Goal: Transaction & Acquisition: Purchase product/service

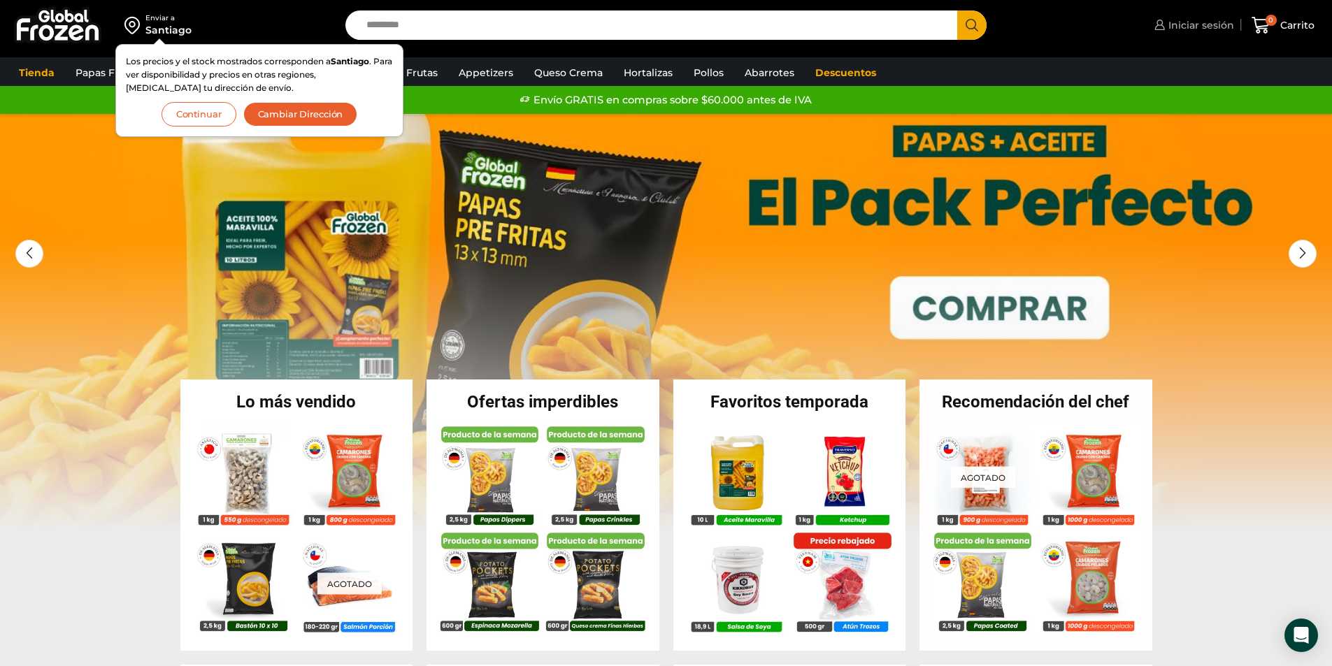
click at [1182, 33] on link "Iniciar sesión" at bounding box center [1191, 25] width 83 height 28
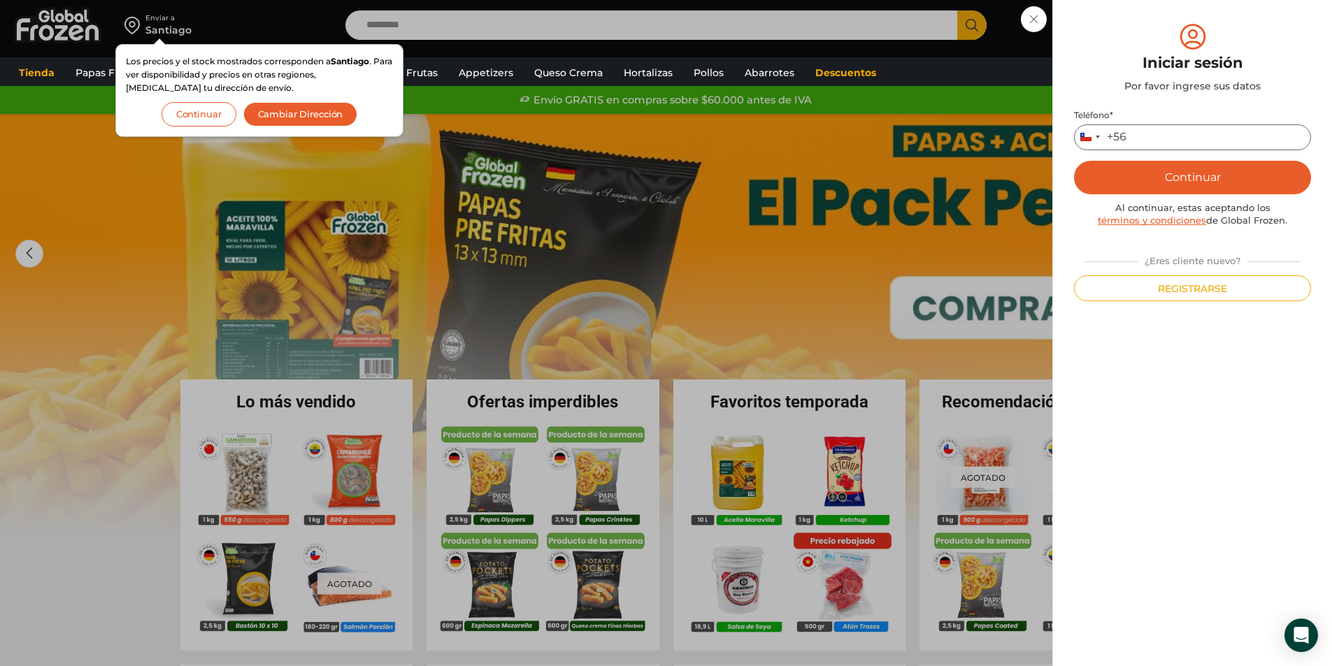
click at [1232, 133] on input "Teléfono *" at bounding box center [1192, 137] width 237 height 26
type input "*********"
drag, startPoint x: 1193, startPoint y: 162, endPoint x: 1185, endPoint y: 175, distance: 15.7
click at [1193, 164] on button "Continuar" at bounding box center [1192, 178] width 237 height 34
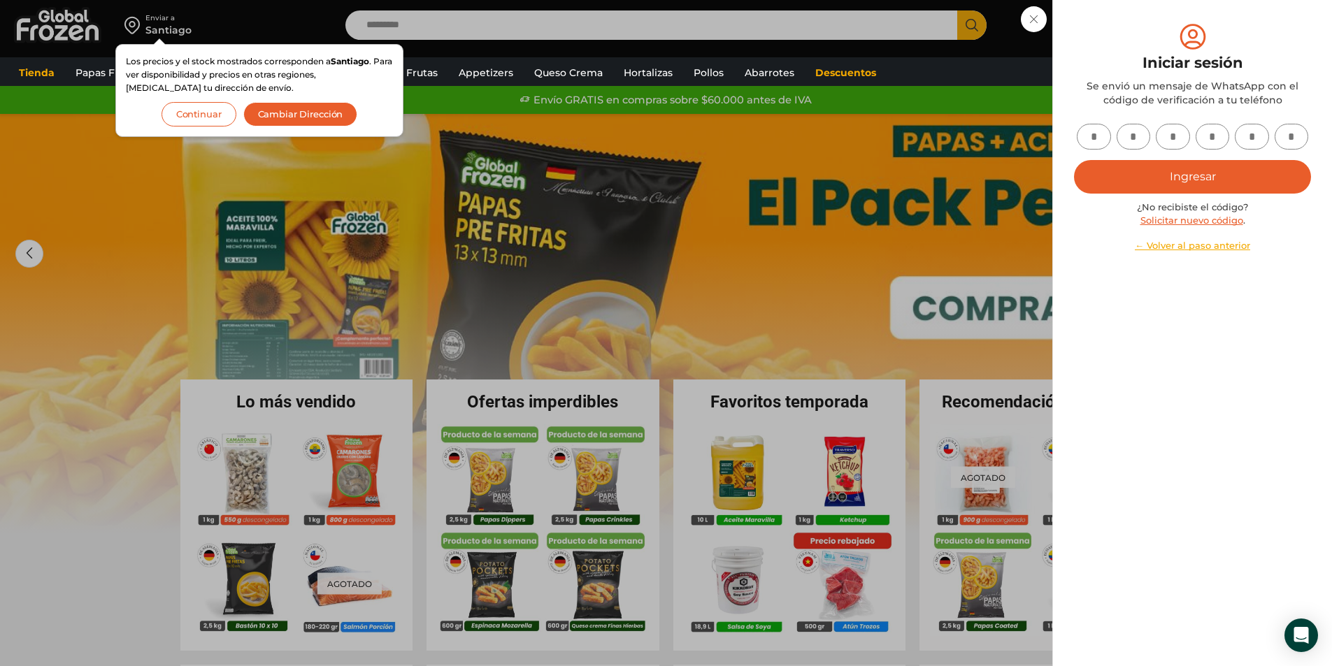
click at [1089, 140] on input "text" at bounding box center [1093, 137] width 34 height 26
type input "*"
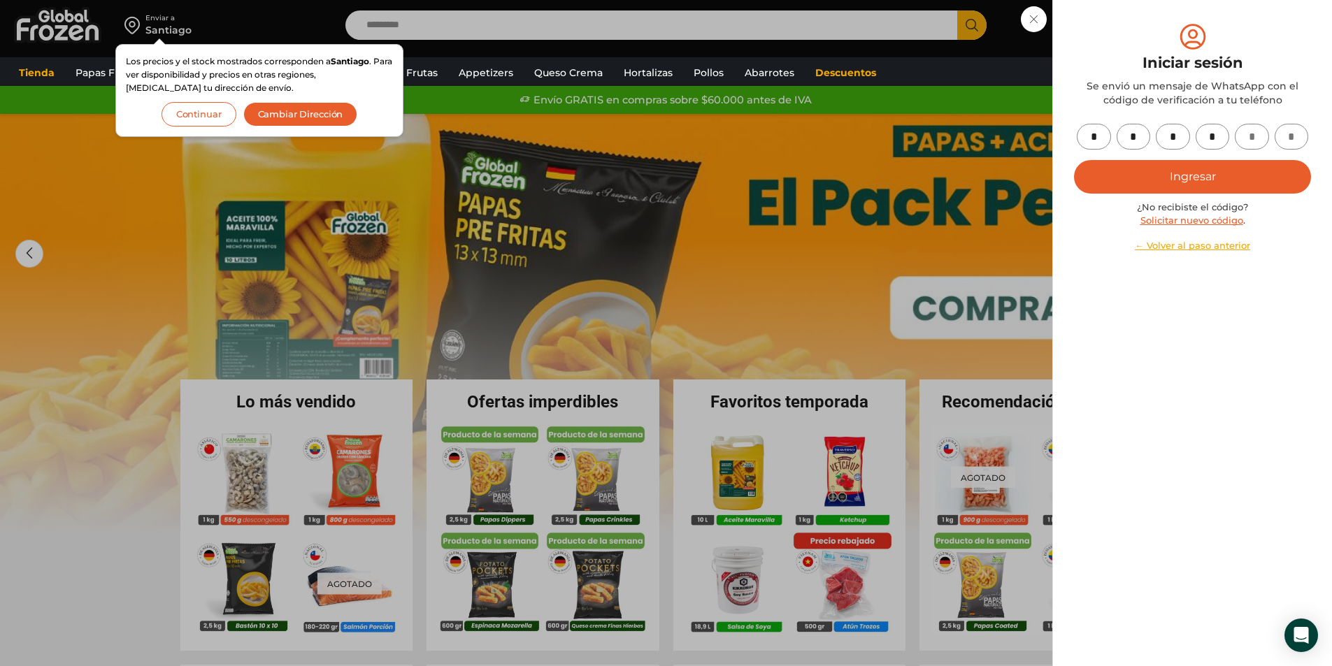
type input "*"
click at [1145, 171] on button "Ingresar" at bounding box center [1192, 177] width 237 height 34
click at [1175, 185] on button "Ingresar" at bounding box center [1192, 177] width 237 height 34
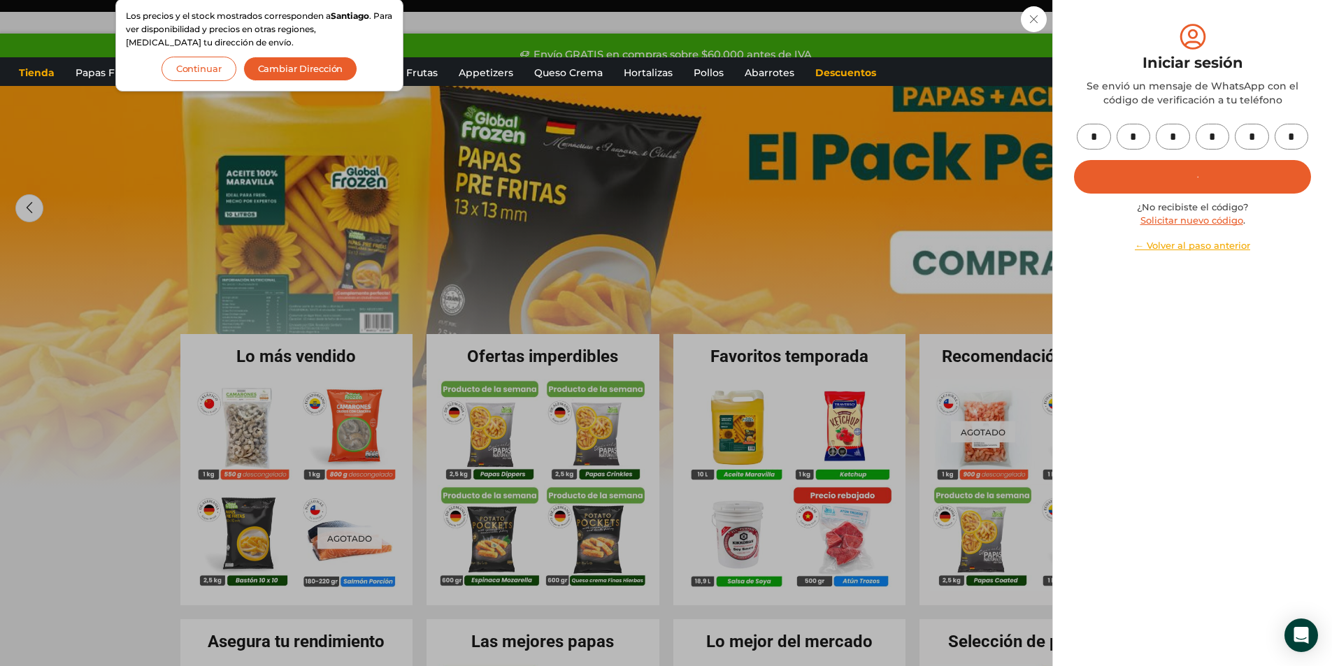
scroll to position [70, 0]
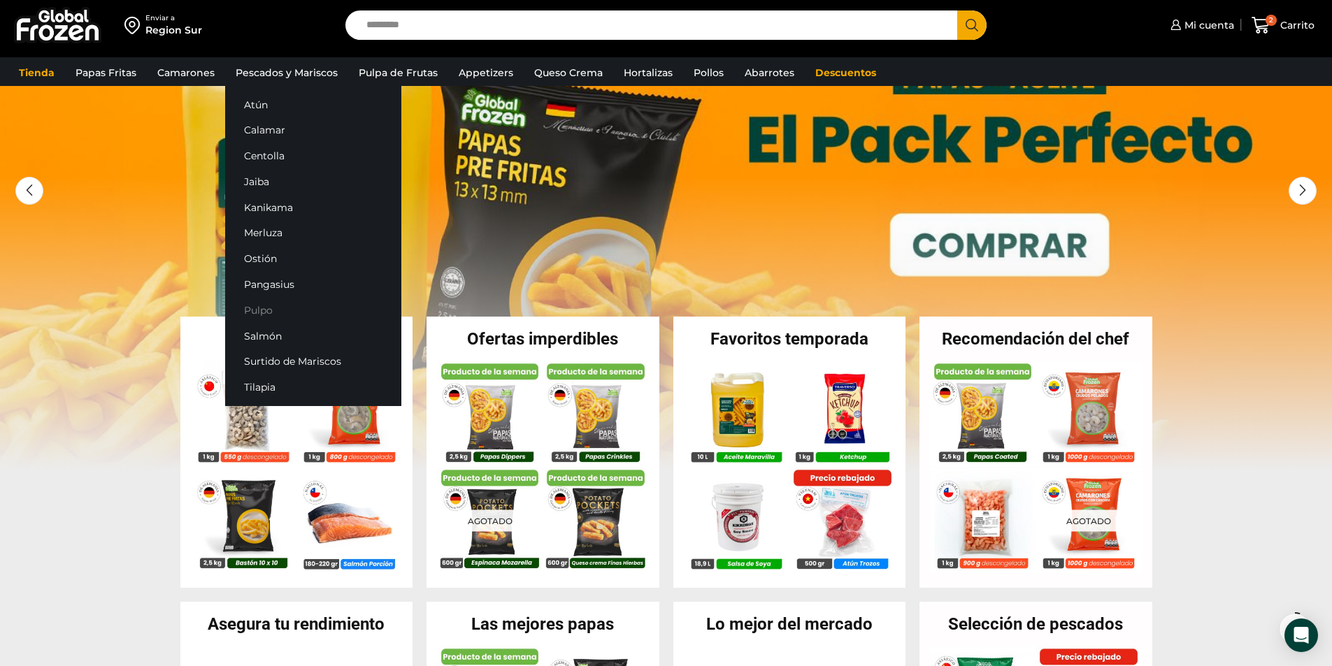
click at [260, 307] on link "Pulpo" at bounding box center [313, 310] width 176 height 26
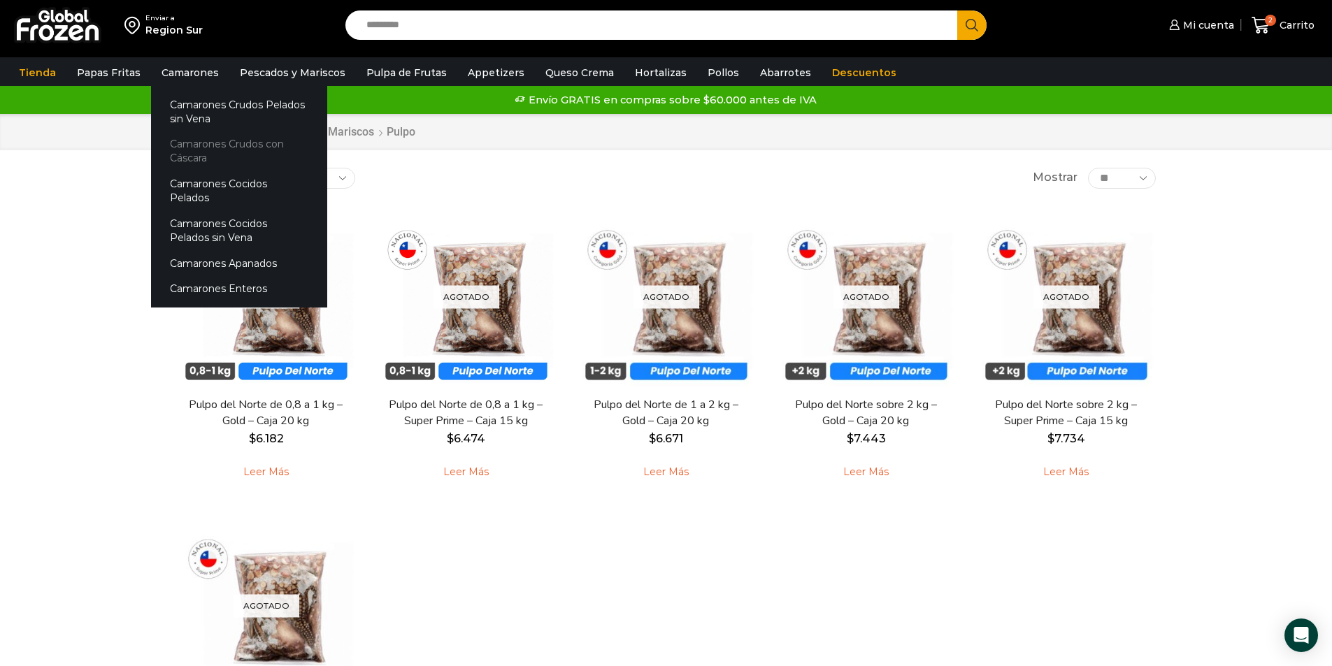
click at [185, 155] on link "Camarones Crudos con Cáscara" at bounding box center [239, 151] width 176 height 40
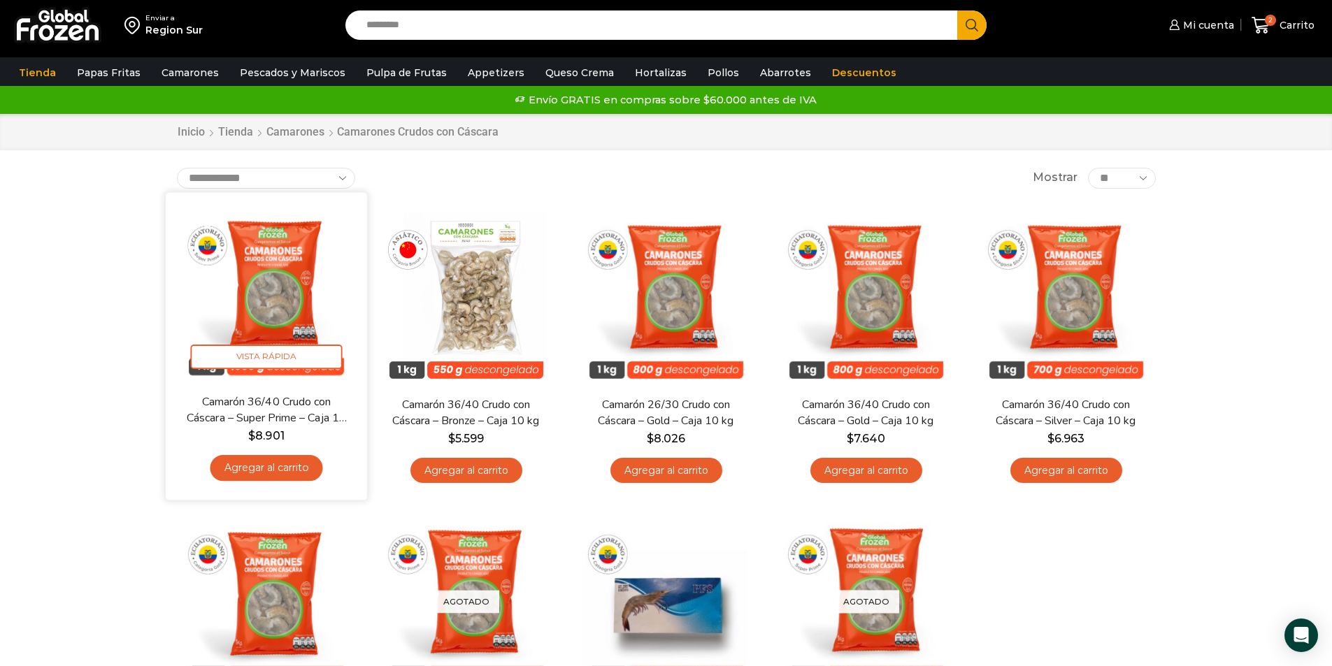
click at [287, 463] on link "Agregar al carrito" at bounding box center [266, 468] width 113 height 26
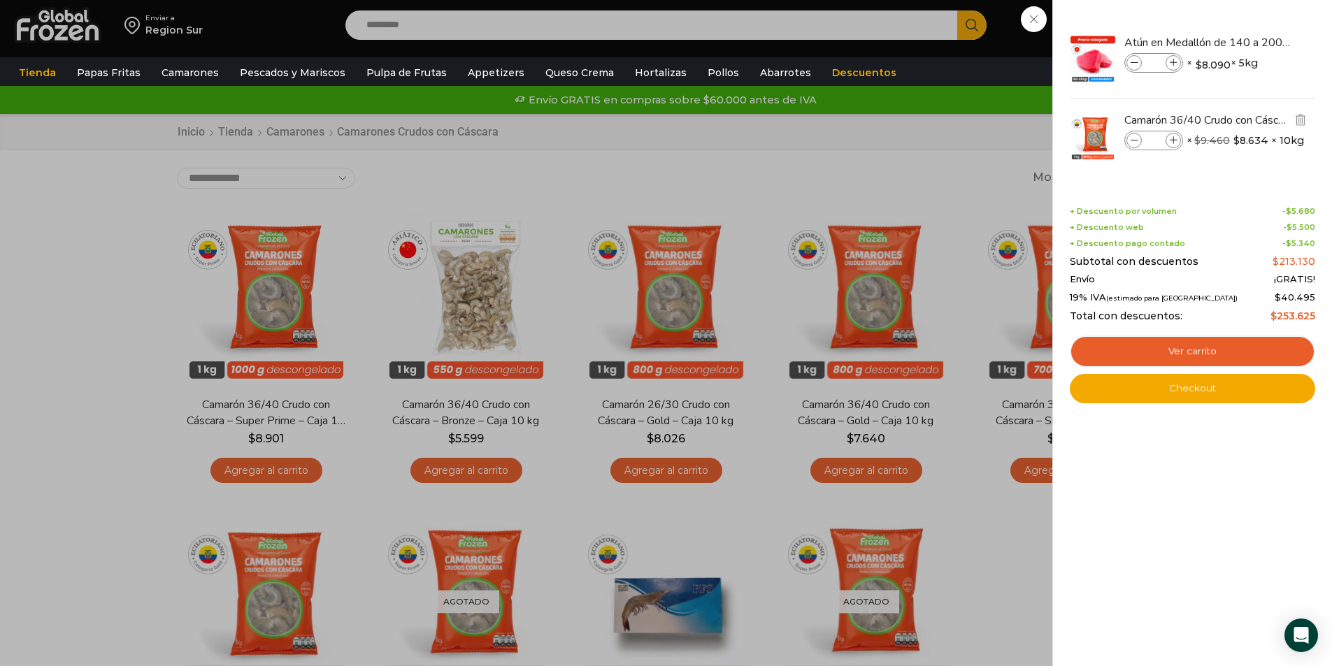
click at [1168, 143] on span at bounding box center [1172, 140] width 15 height 15
type input "*"
click at [1304, 42] on img "Eliminar Atún en Medallón de 140 a 200 g - Caja 5 kg del carrito" at bounding box center [1300, 42] width 13 height 13
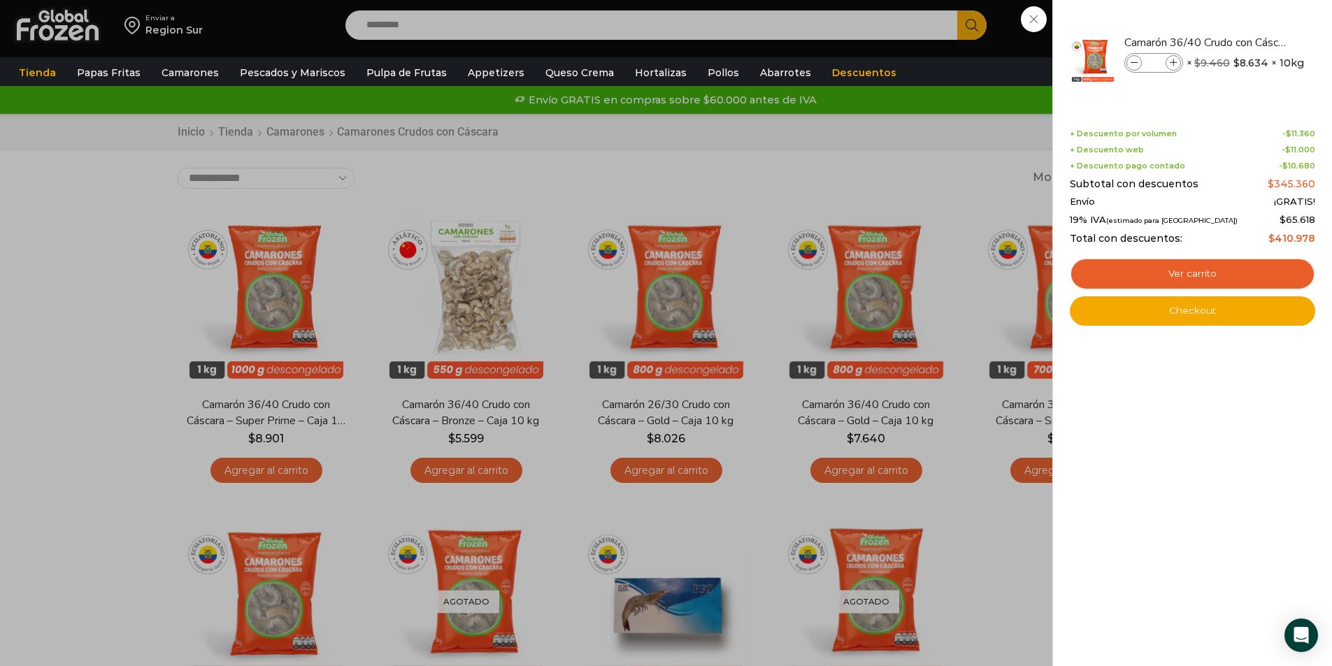
click at [1248, 42] on div "4 Carrito 4 4 Shopping Cart *" at bounding box center [1283, 25] width 70 height 33
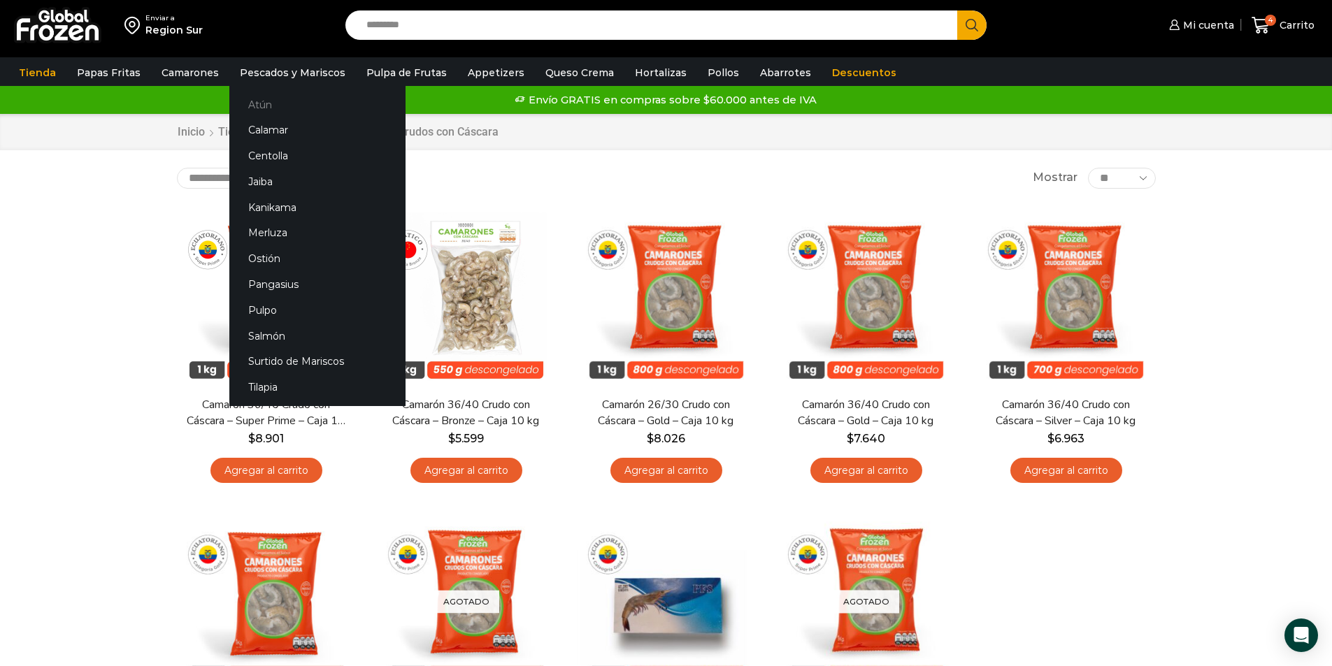
click at [264, 97] on link "Atún" at bounding box center [317, 105] width 176 height 26
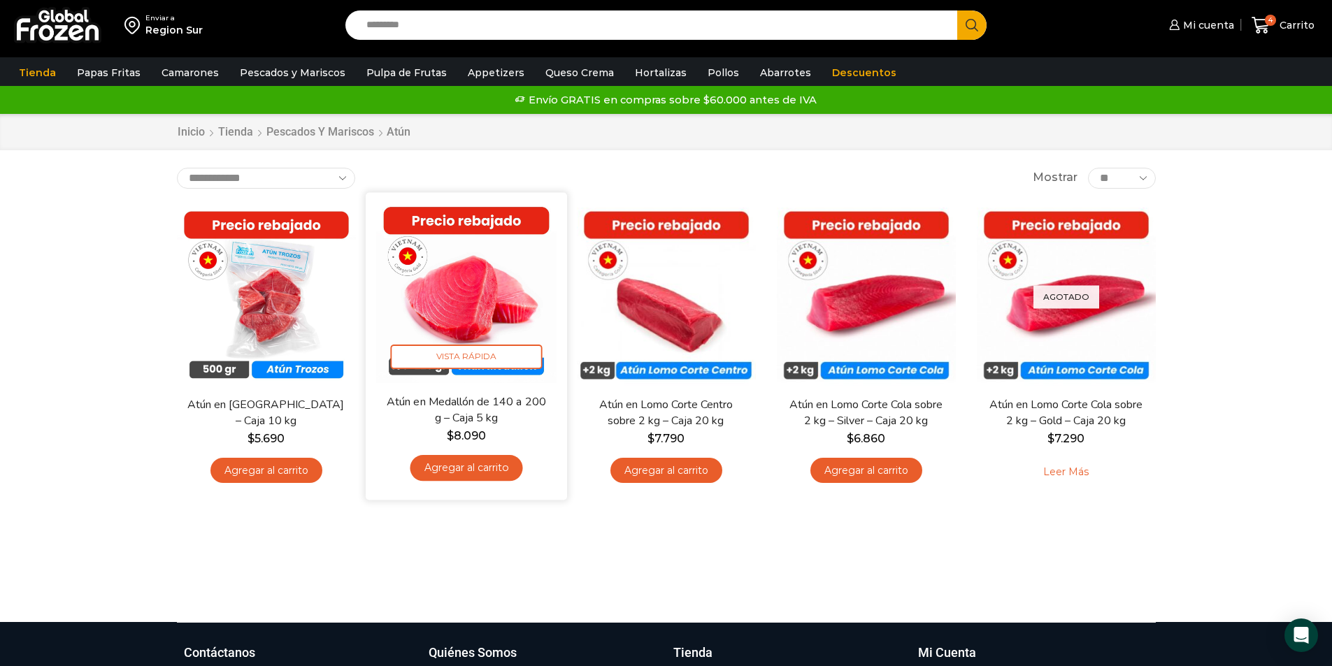
click at [468, 470] on link "Agregar al carrito" at bounding box center [466, 468] width 113 height 26
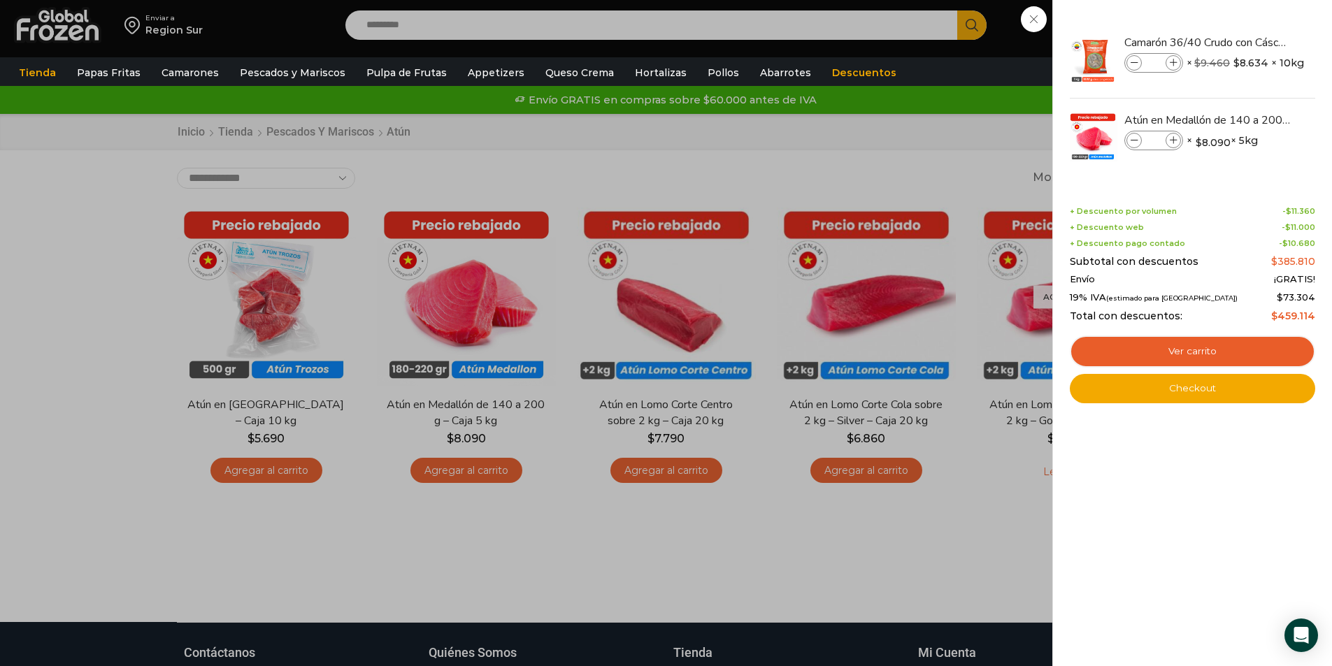
click at [1248, 42] on div "5 [GEOGRAPHIC_DATA] 5 5 Shopping Cart *" at bounding box center [1283, 25] width 70 height 33
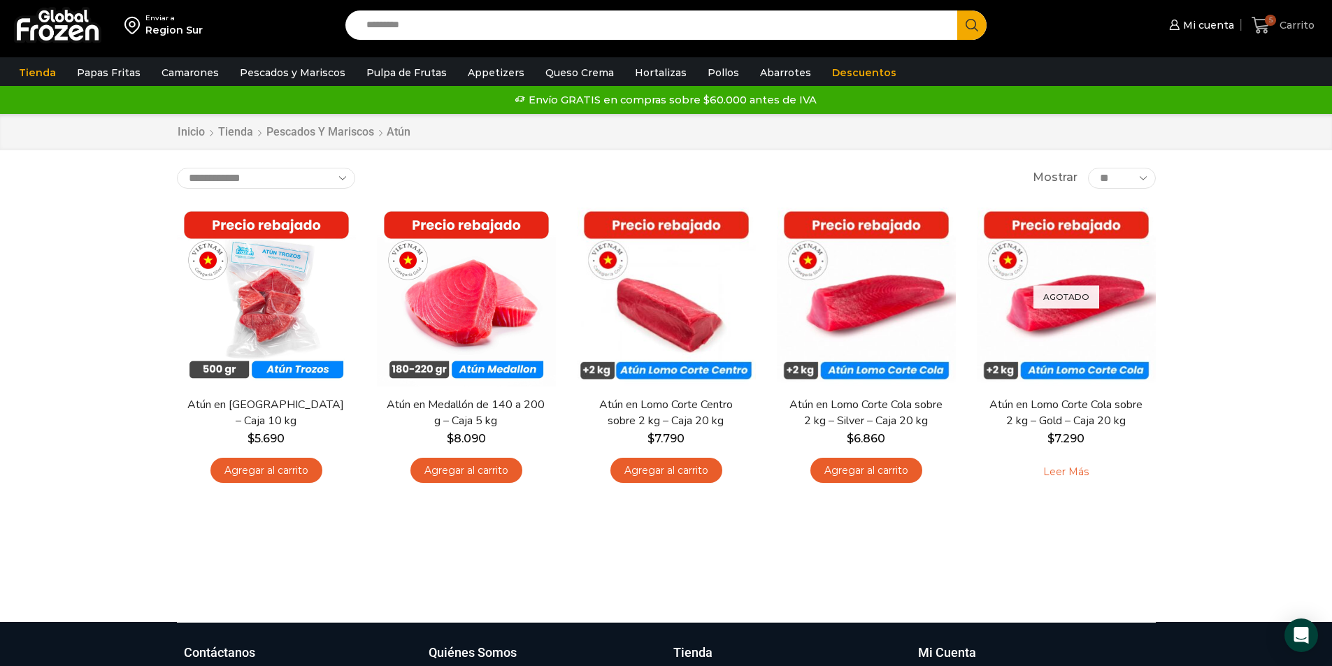
click at [1259, 25] on icon at bounding box center [1260, 25] width 19 height 19
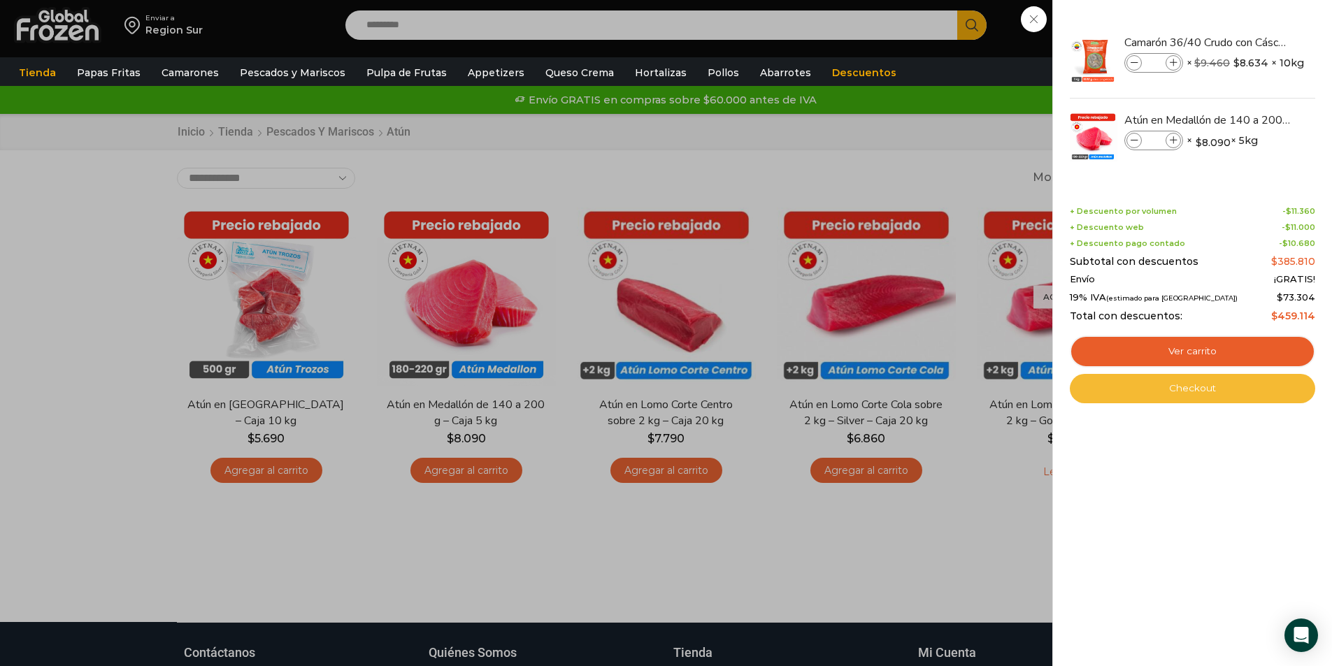
click at [1205, 391] on link "Checkout" at bounding box center [1191, 388] width 245 height 29
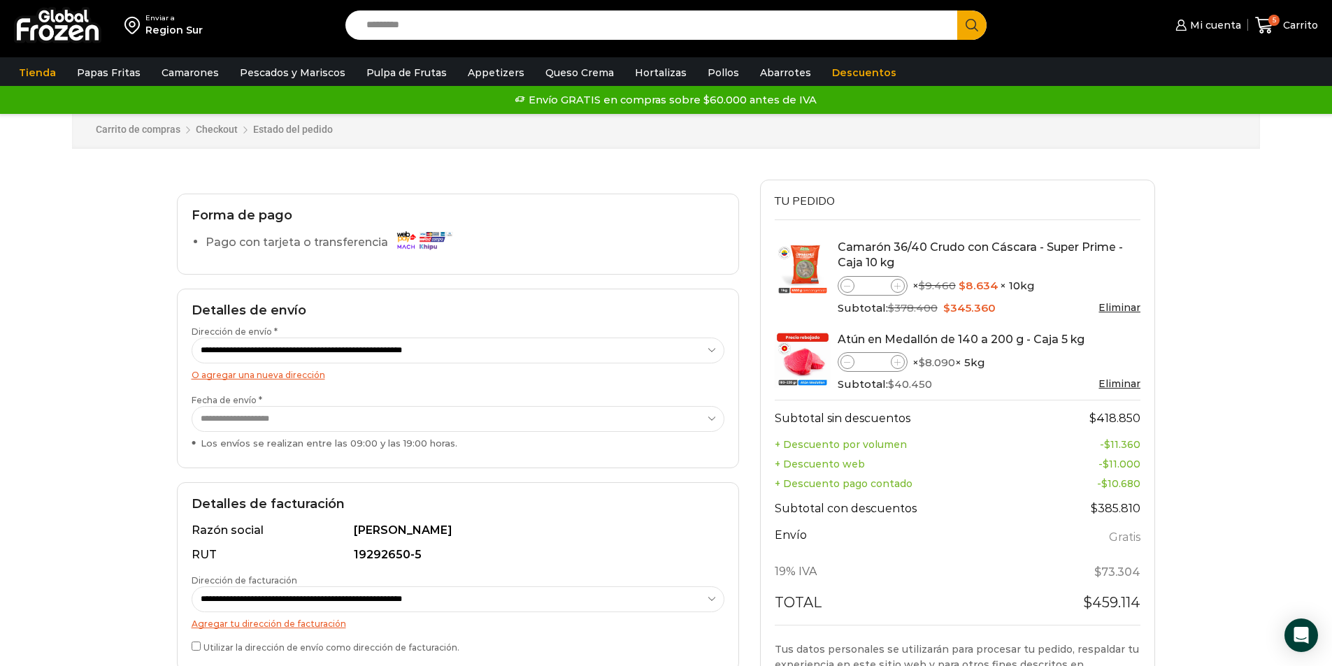
click at [371, 344] on select "**********" at bounding box center [458, 351] width 533 height 26
click at [373, 346] on select "**********" at bounding box center [458, 351] width 533 height 26
click at [363, 438] on div "Los envíos se realizan entre las 09:00 y las 19:00 horas." at bounding box center [458, 443] width 533 height 13
click at [363, 432] on select "**********" at bounding box center [458, 419] width 533 height 26
click at [362, 421] on select "**********" at bounding box center [458, 419] width 533 height 26
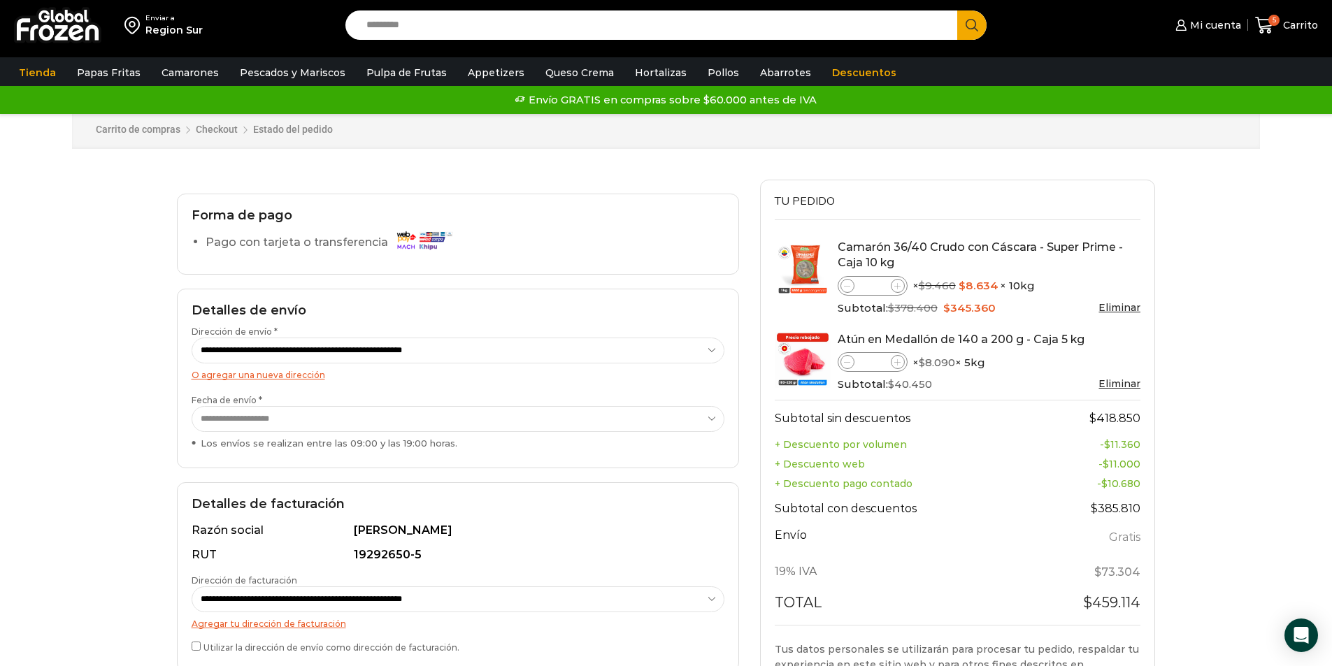
click at [10, 459] on div "Enviar a Region Sur Search input Search Mi cuenta" at bounding box center [666, 454] width 1332 height 909
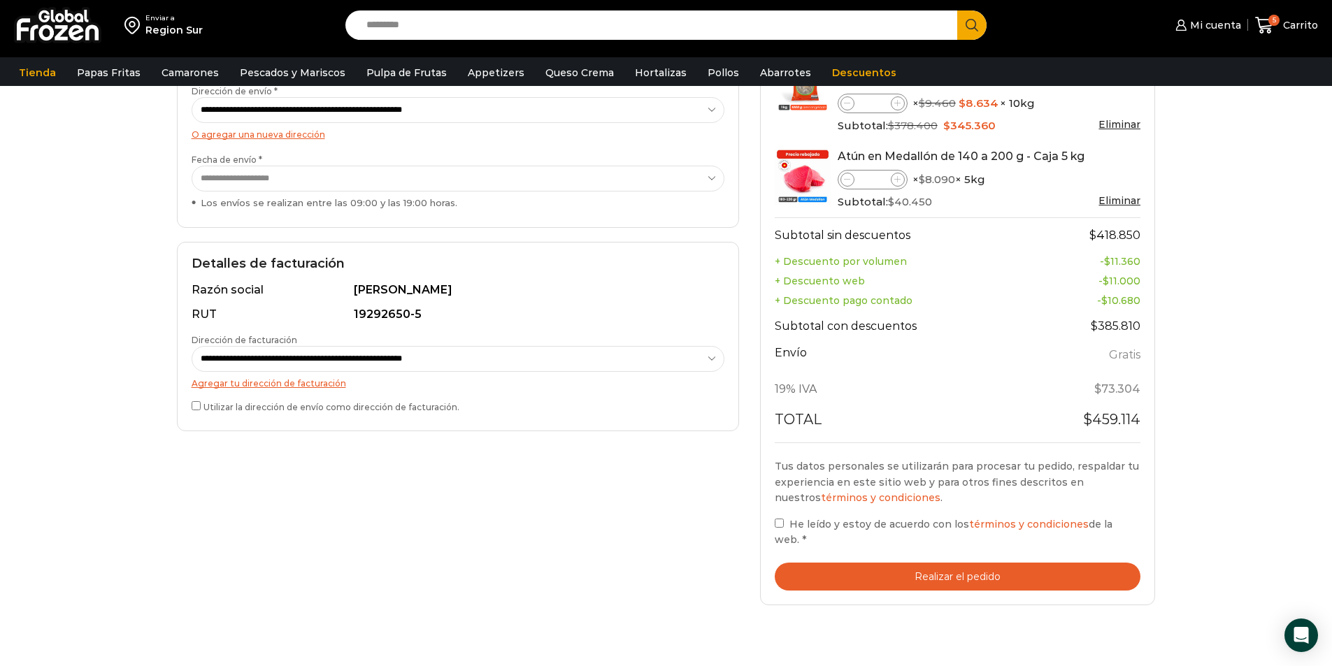
scroll to position [349, 0]
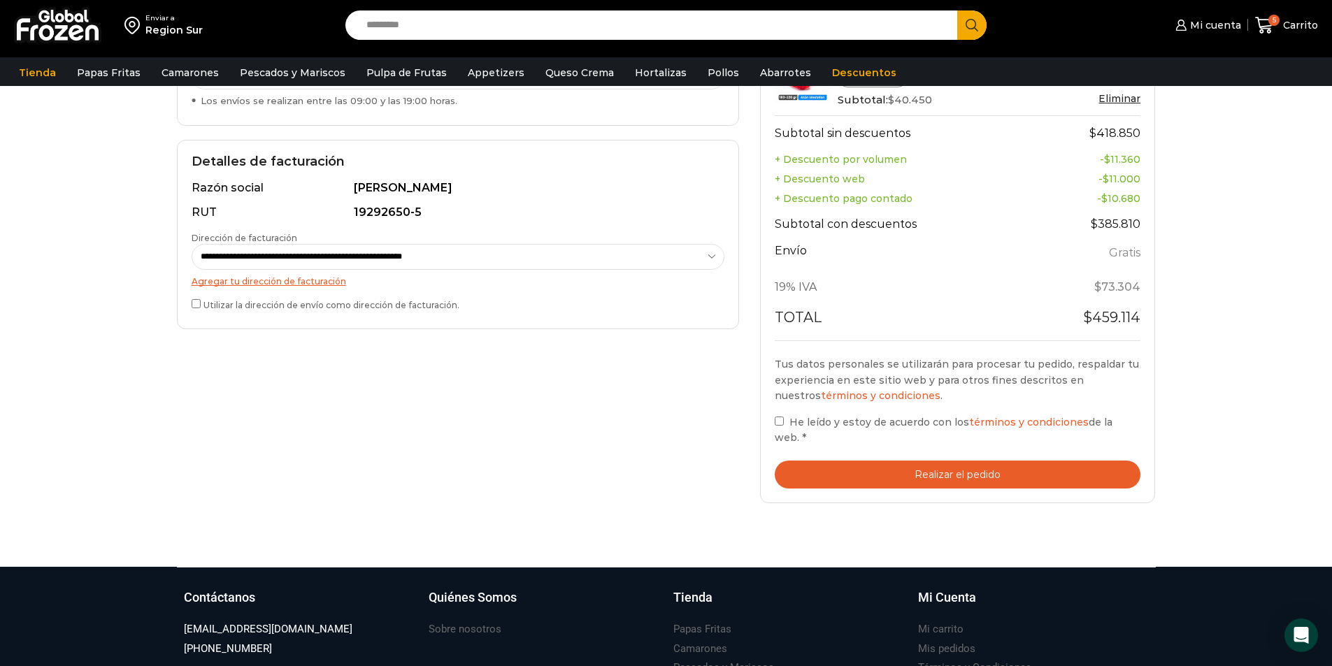
click at [770, 430] on div "Tu pedido Product Camarón 36/40 Crudo con Cáscara - Super Prime - Caja 10 kg Ca…" at bounding box center [958, 199] width 396 height 609
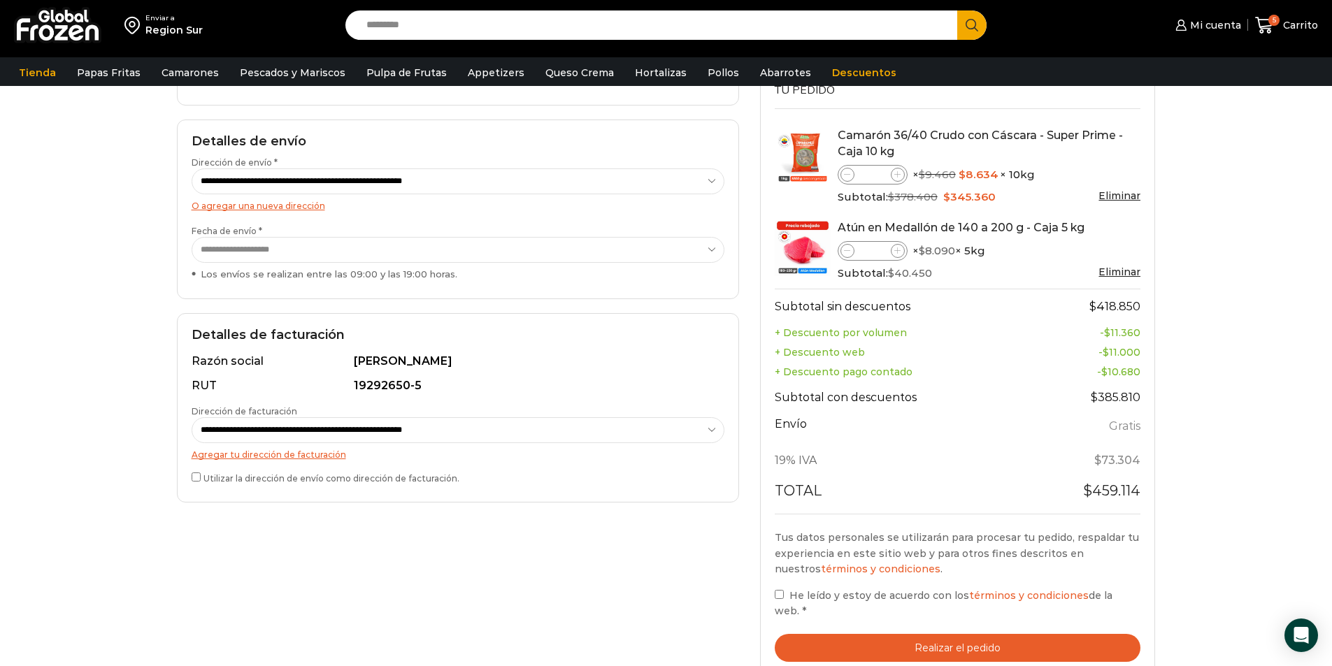
scroll to position [280, 0]
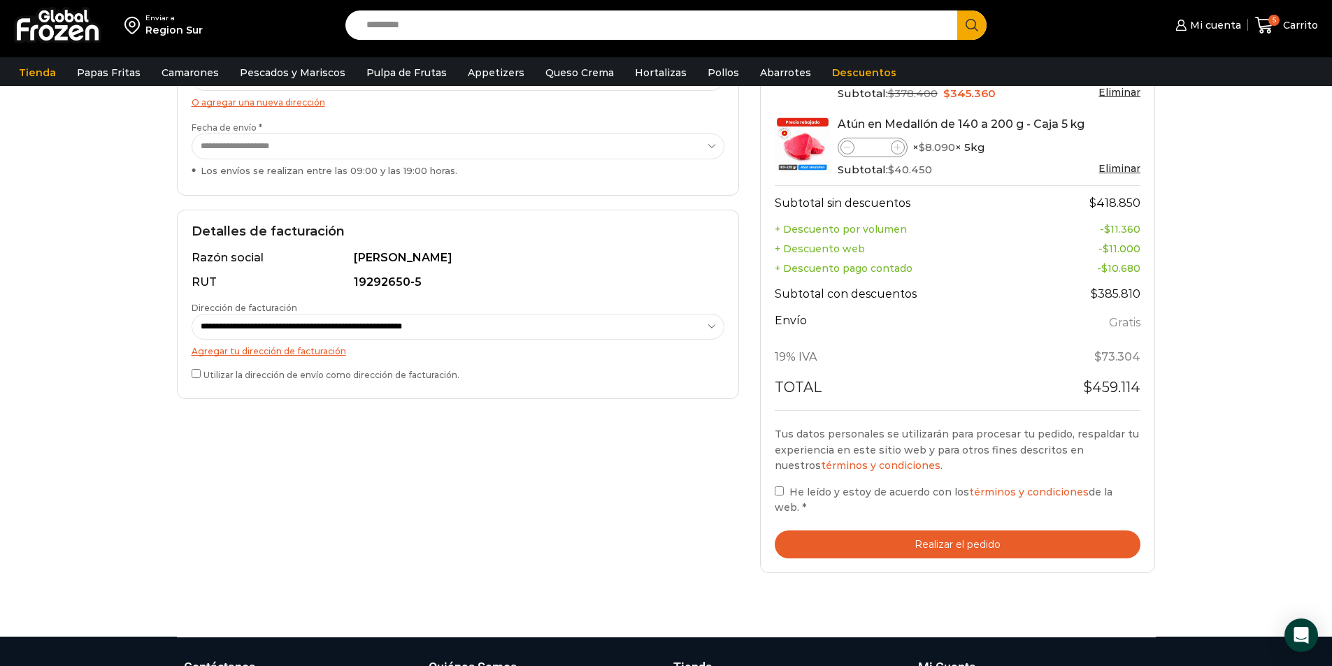
click at [883, 549] on button "Realizar el pedido" at bounding box center [957, 545] width 366 height 29
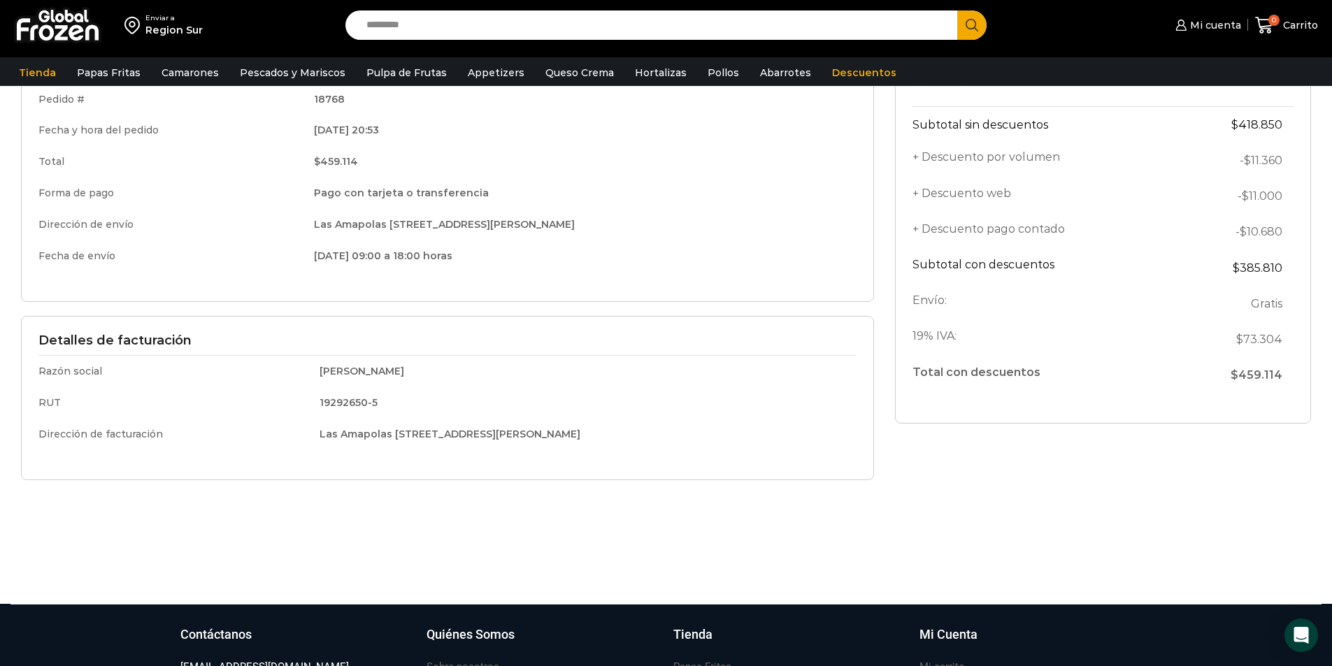
scroll to position [280, 0]
